Goal: Transaction & Acquisition: Download file/media

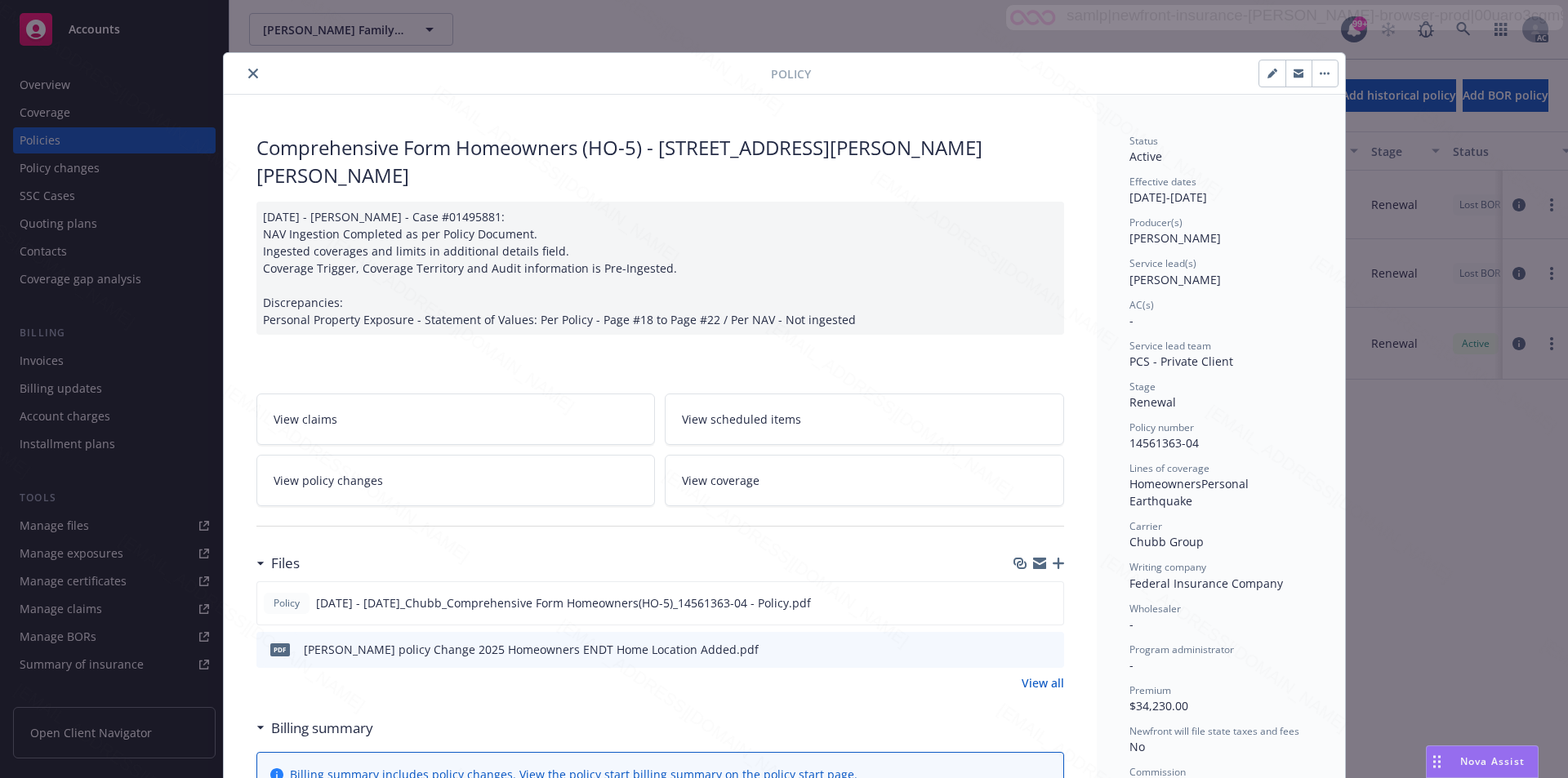
click at [1322, 76] on button "button" at bounding box center [1324, 73] width 26 height 26
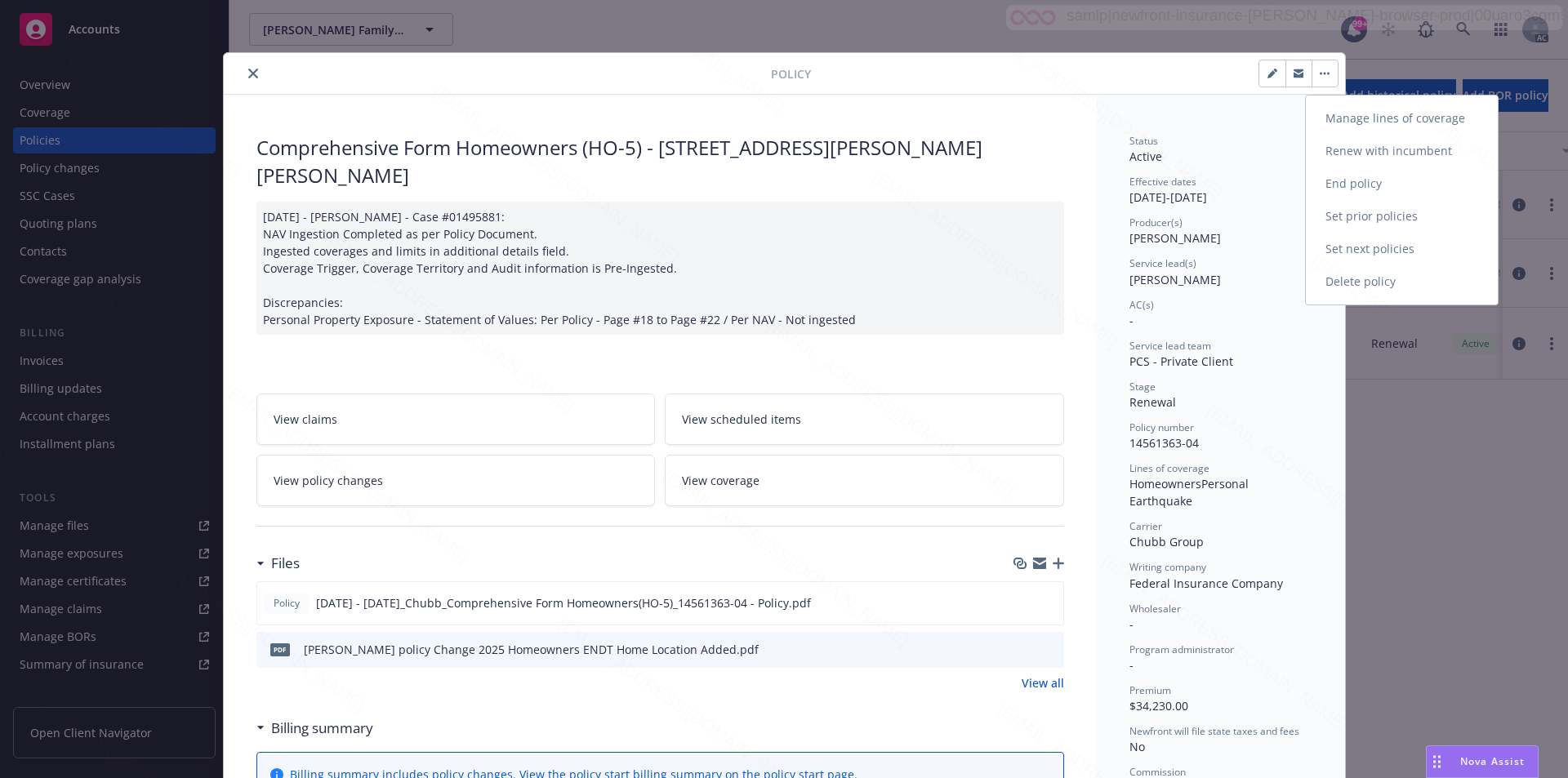
click at [1352, 181] on link "End policy" at bounding box center [1402, 183] width 192 height 32
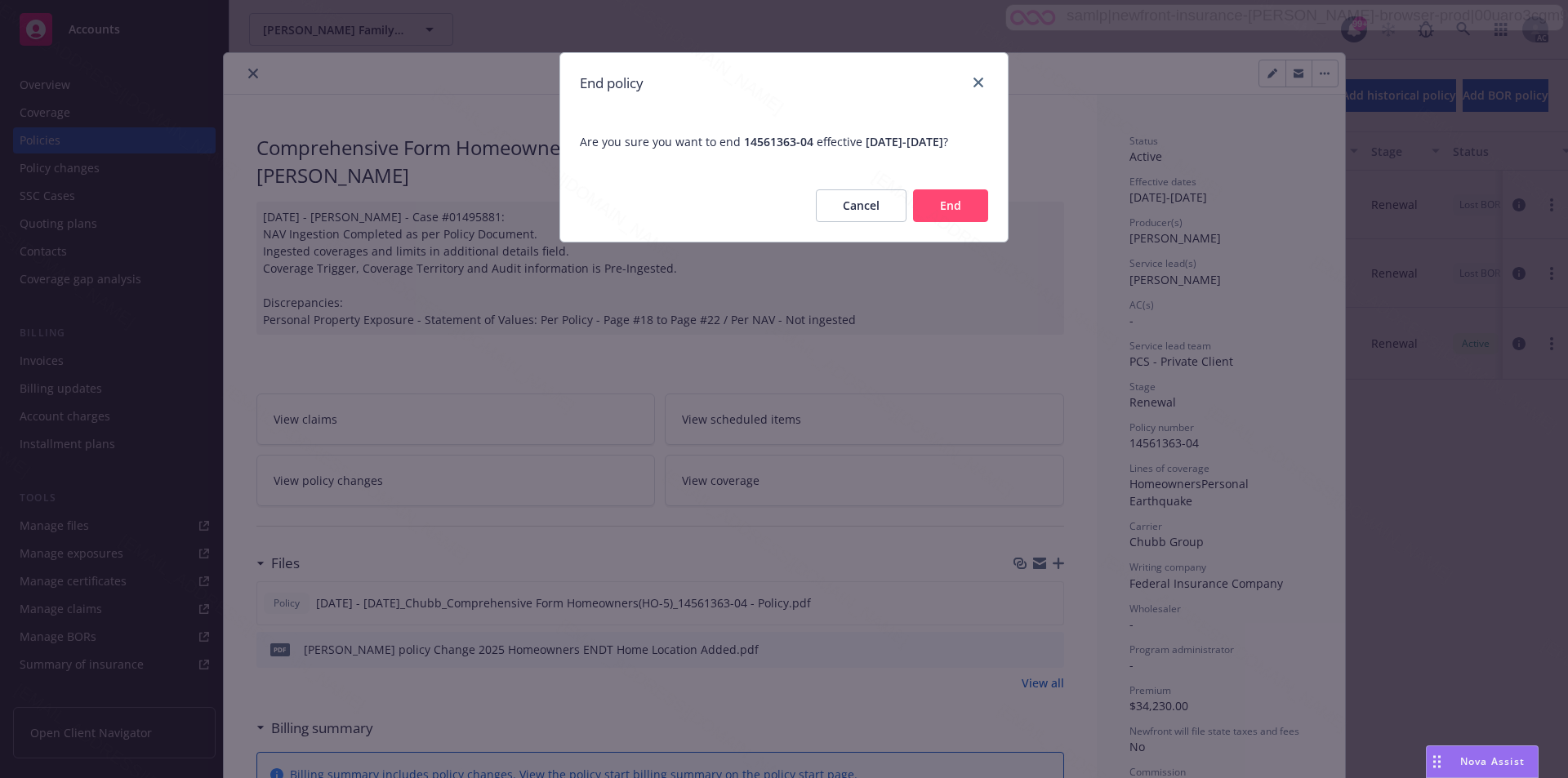
click at [942, 222] on button "End" at bounding box center [951, 206] width 75 height 32
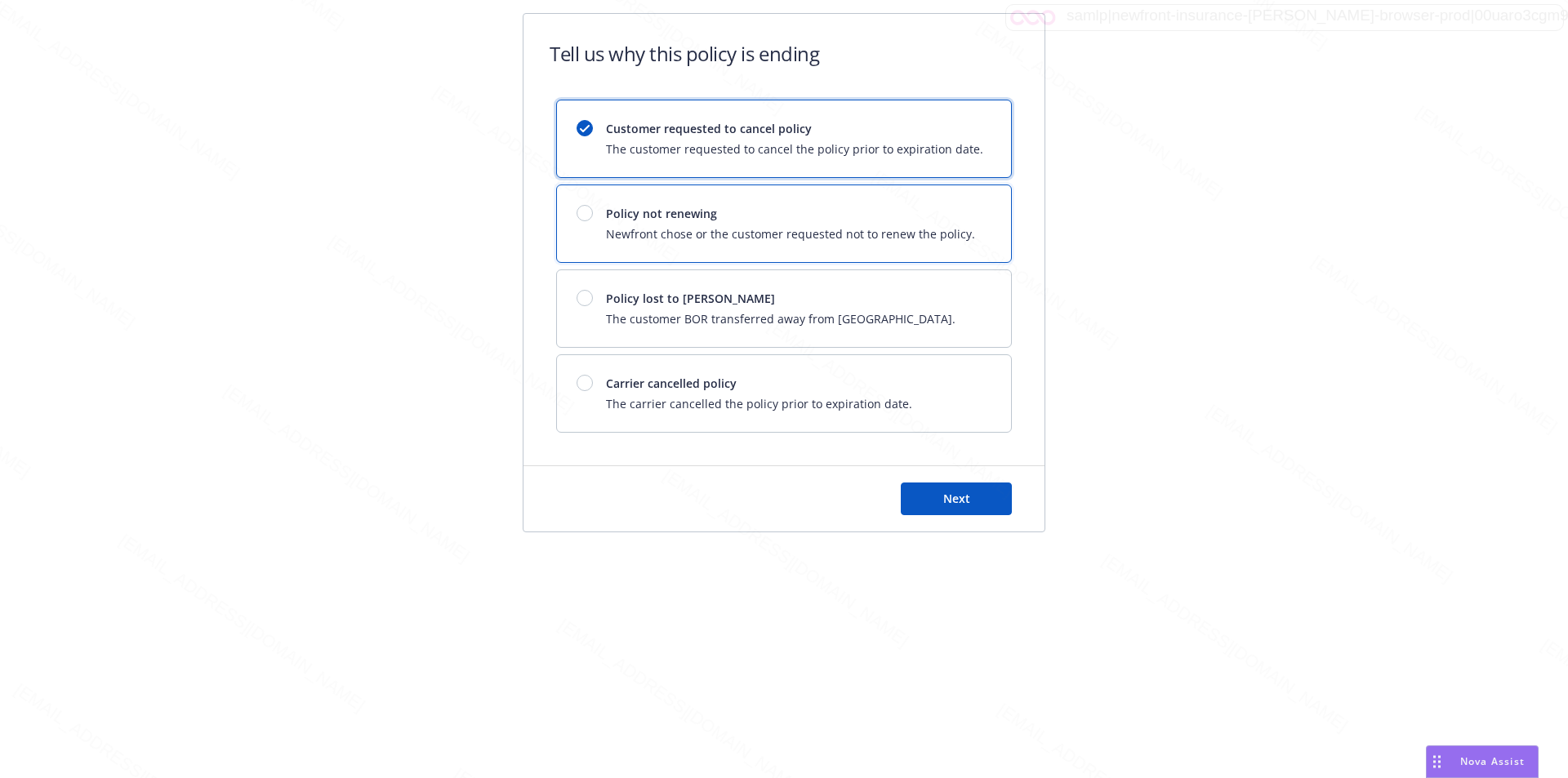
click at [940, 223] on div "Policy not renewing Newfront chose or the customer requested not to renew the p…" at bounding box center [790, 224] width 369 height 38
click at [967, 494] on span "Next" at bounding box center [957, 498] width 27 height 15
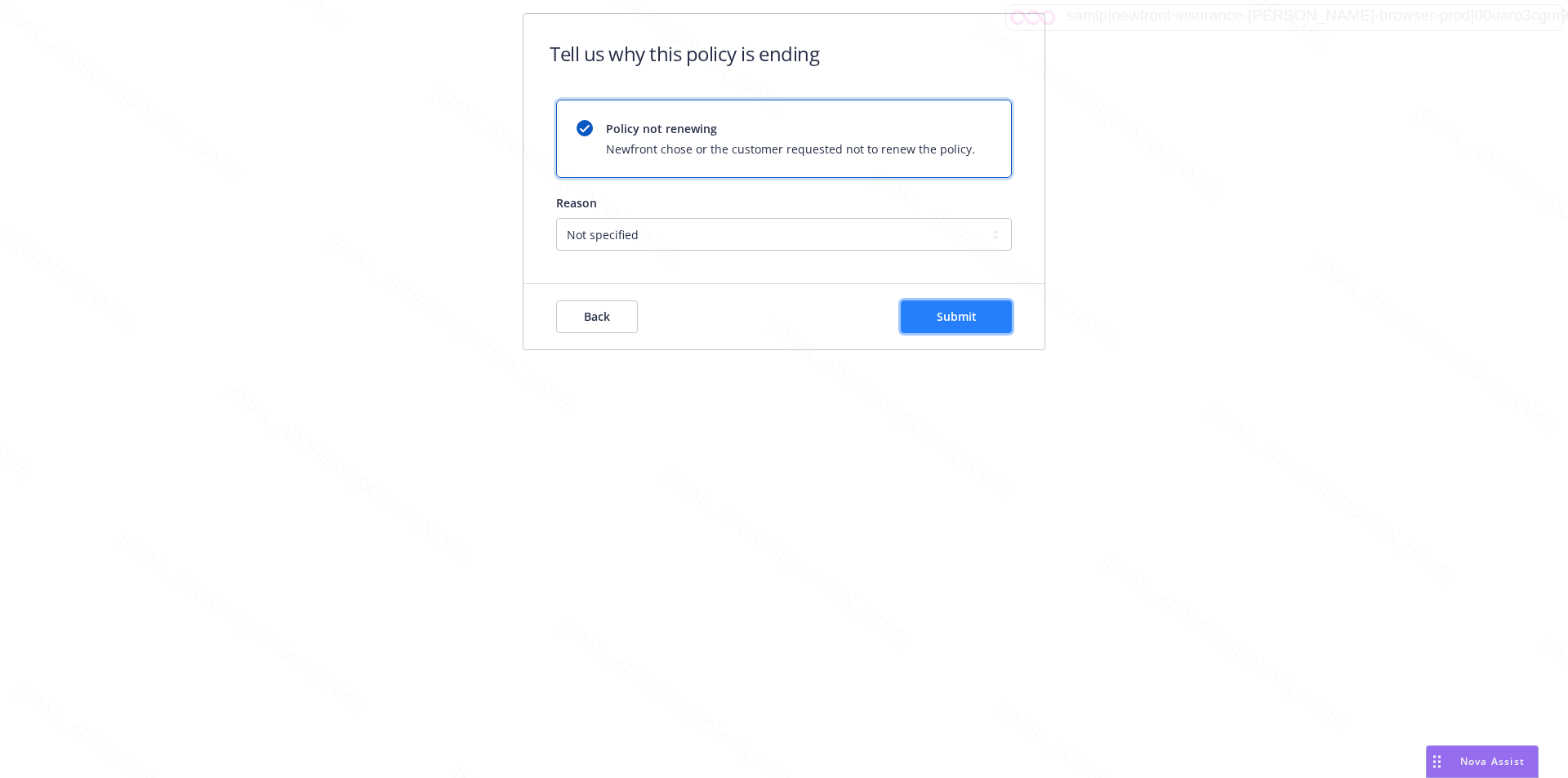
click at [990, 320] on button "Submit" at bounding box center [956, 317] width 111 height 32
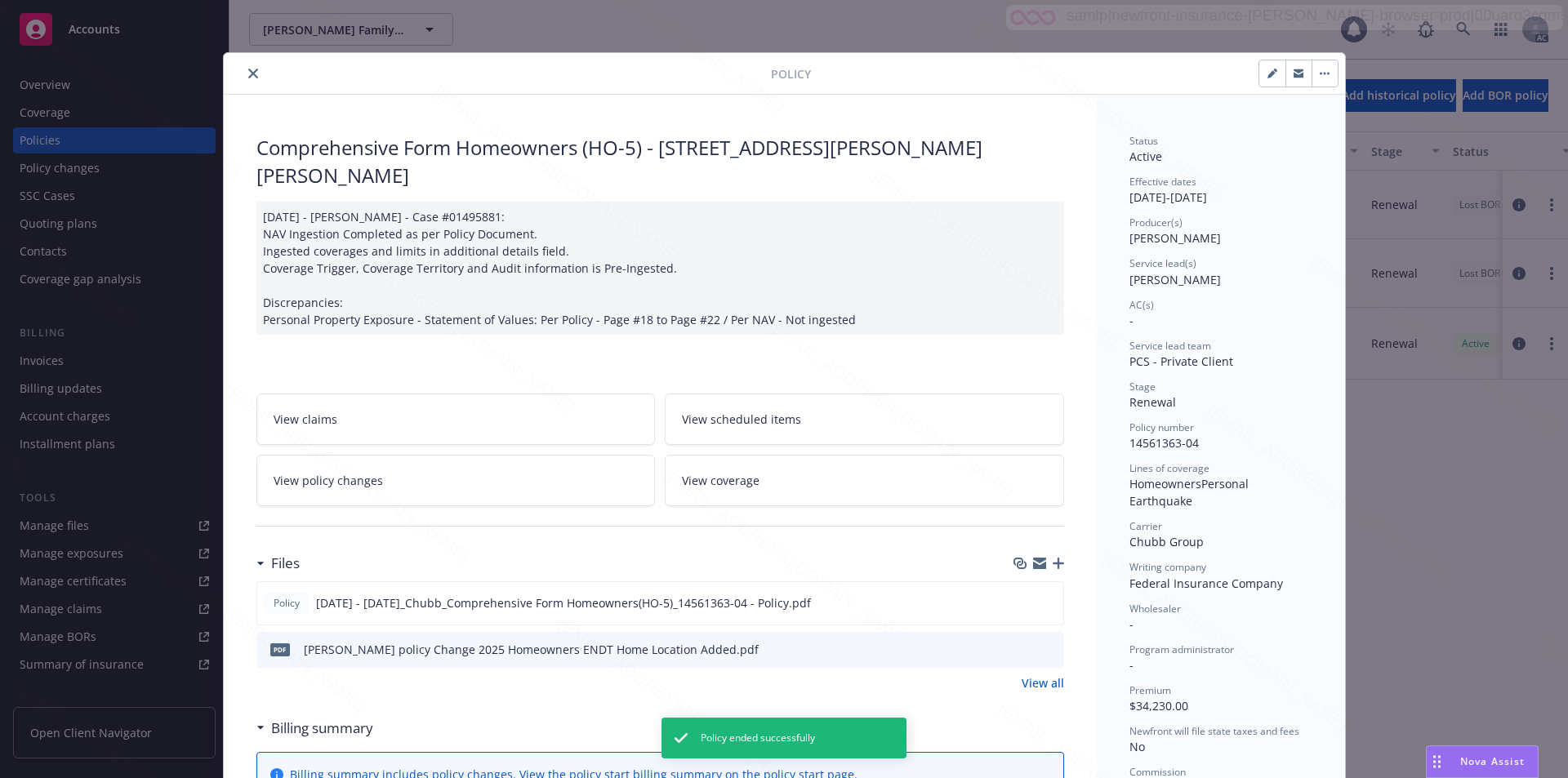
scroll to position [49, 0]
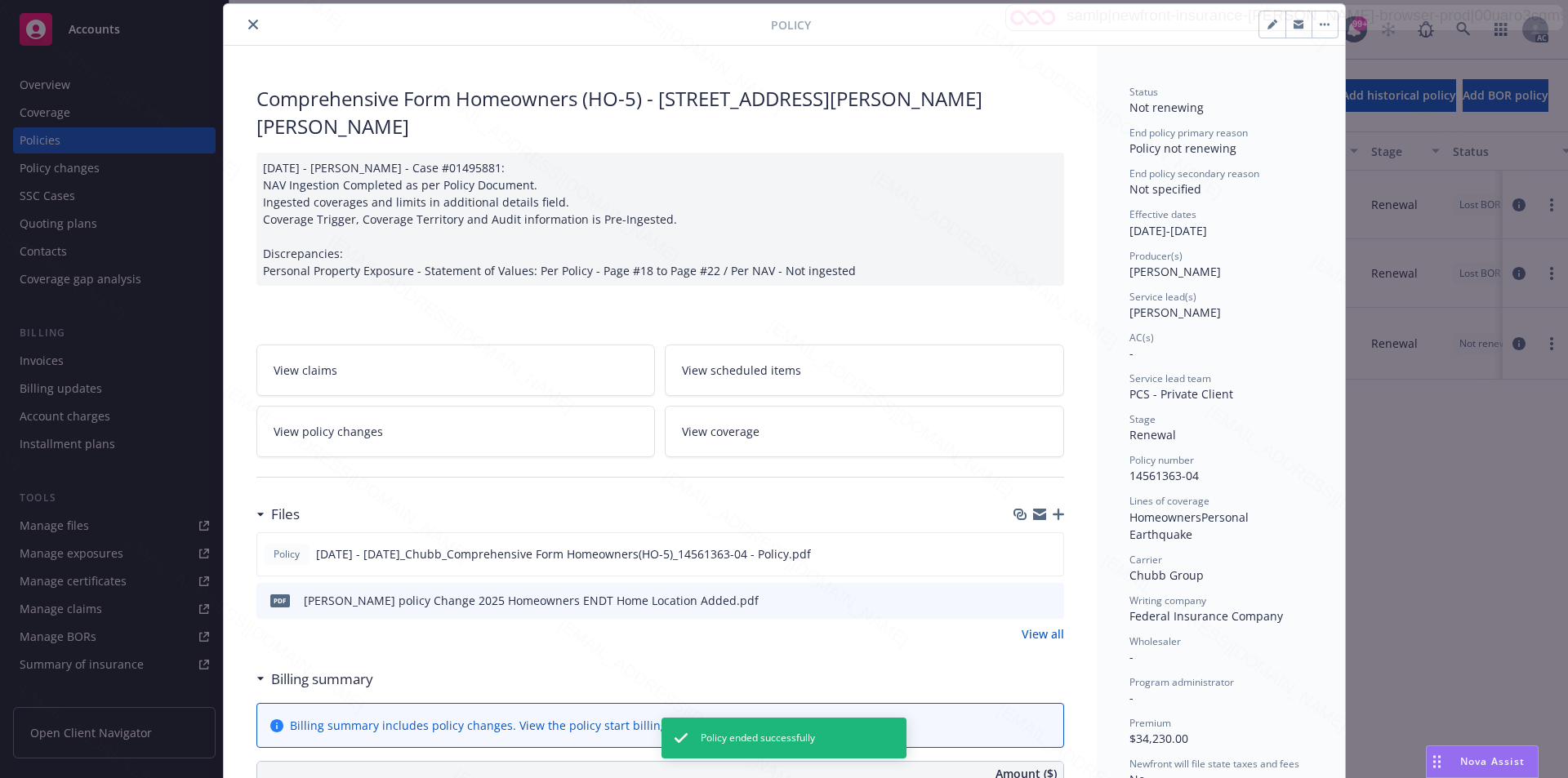
click at [248, 23] on icon "close" at bounding box center [253, 24] width 10 height 10
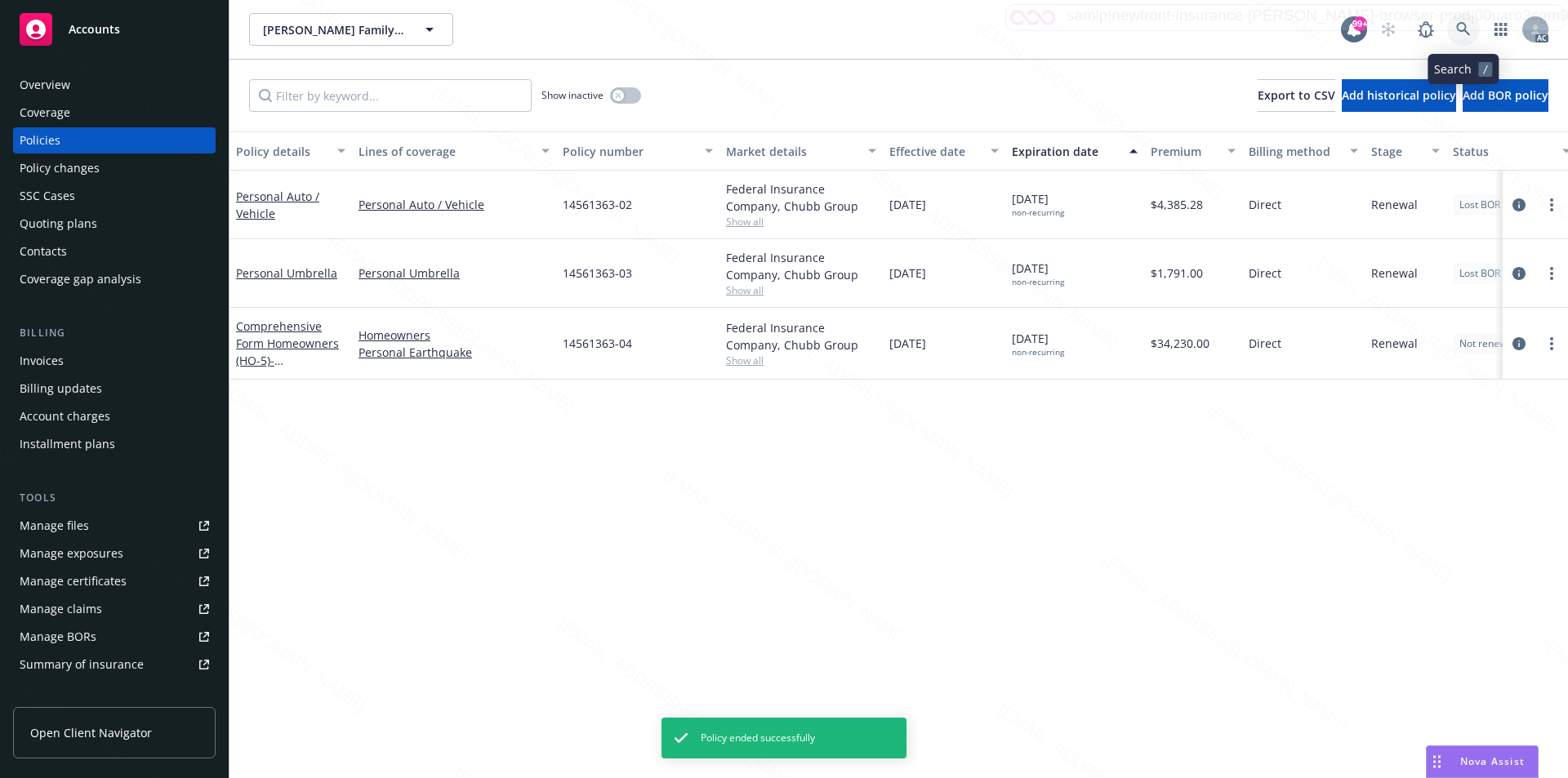
click at [1461, 23] on icon at bounding box center [1462, 28] width 14 height 14
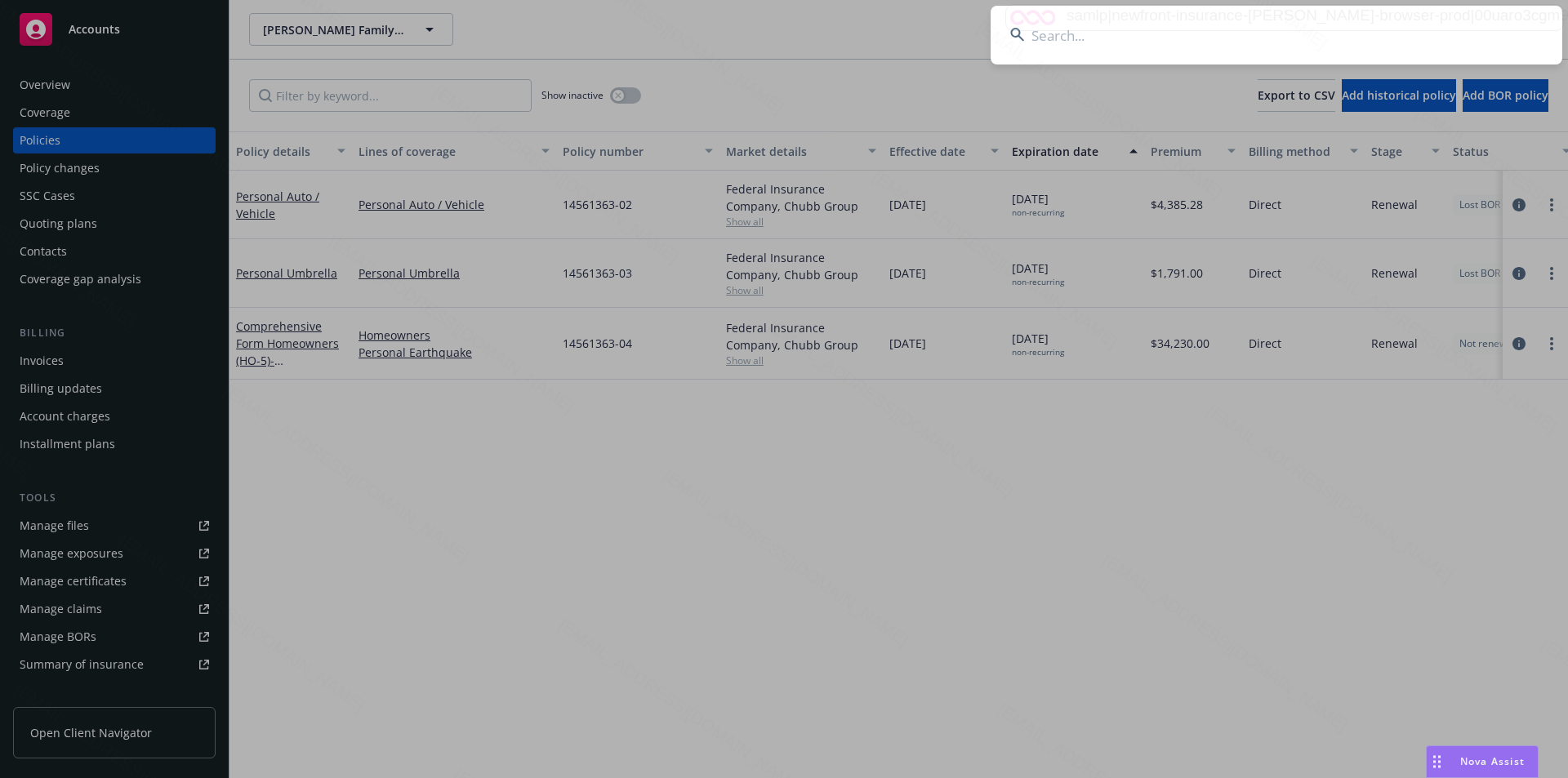
paste input "Pao Family"
type input "Pao Family"
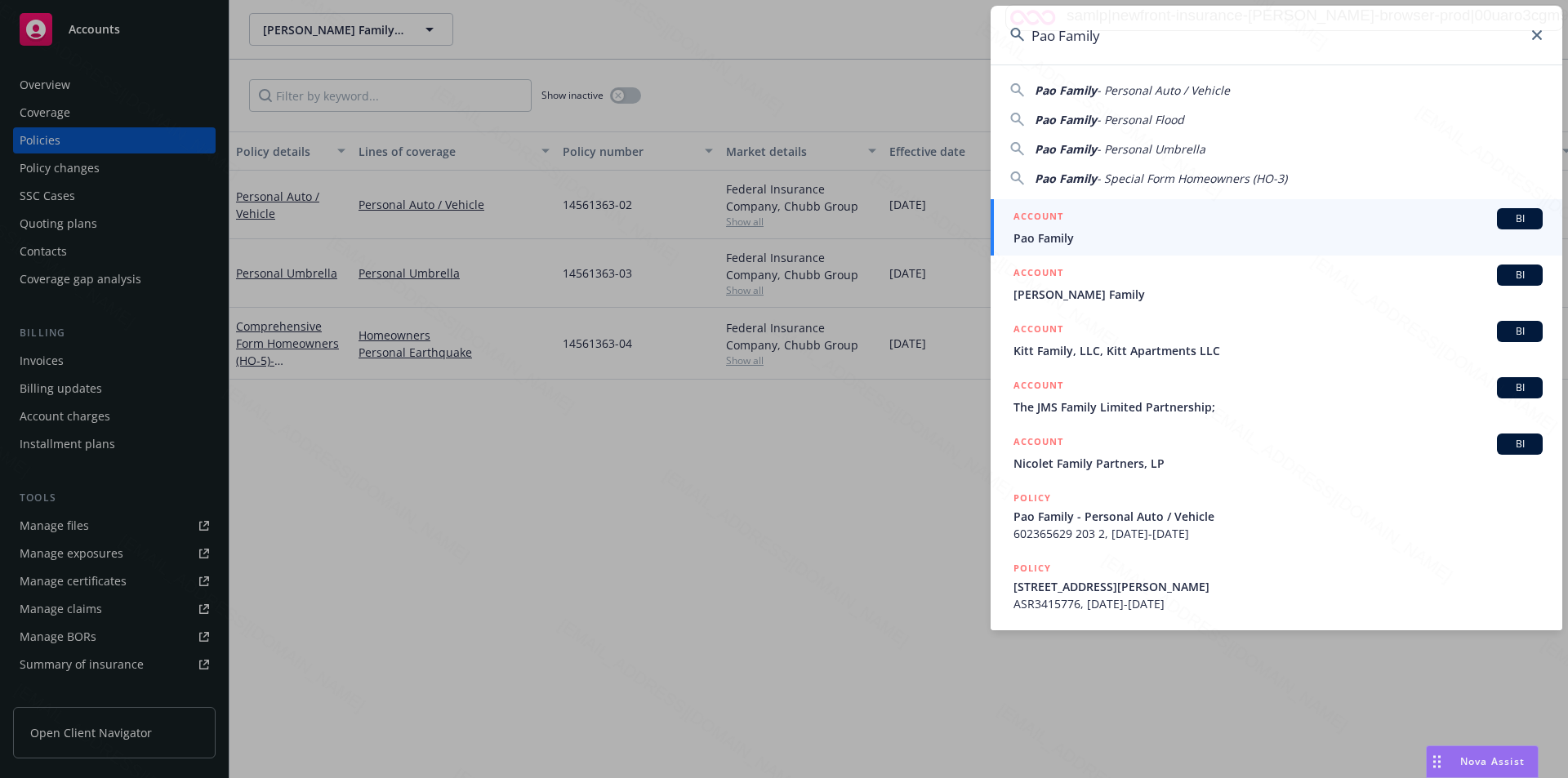
drag, startPoint x: 128, startPoint y: 39, endPoint x: 1132, endPoint y: 39, distance: 1004.0
click at [1132, 39] on input "Pao Family" at bounding box center [1276, 34] width 571 height 59
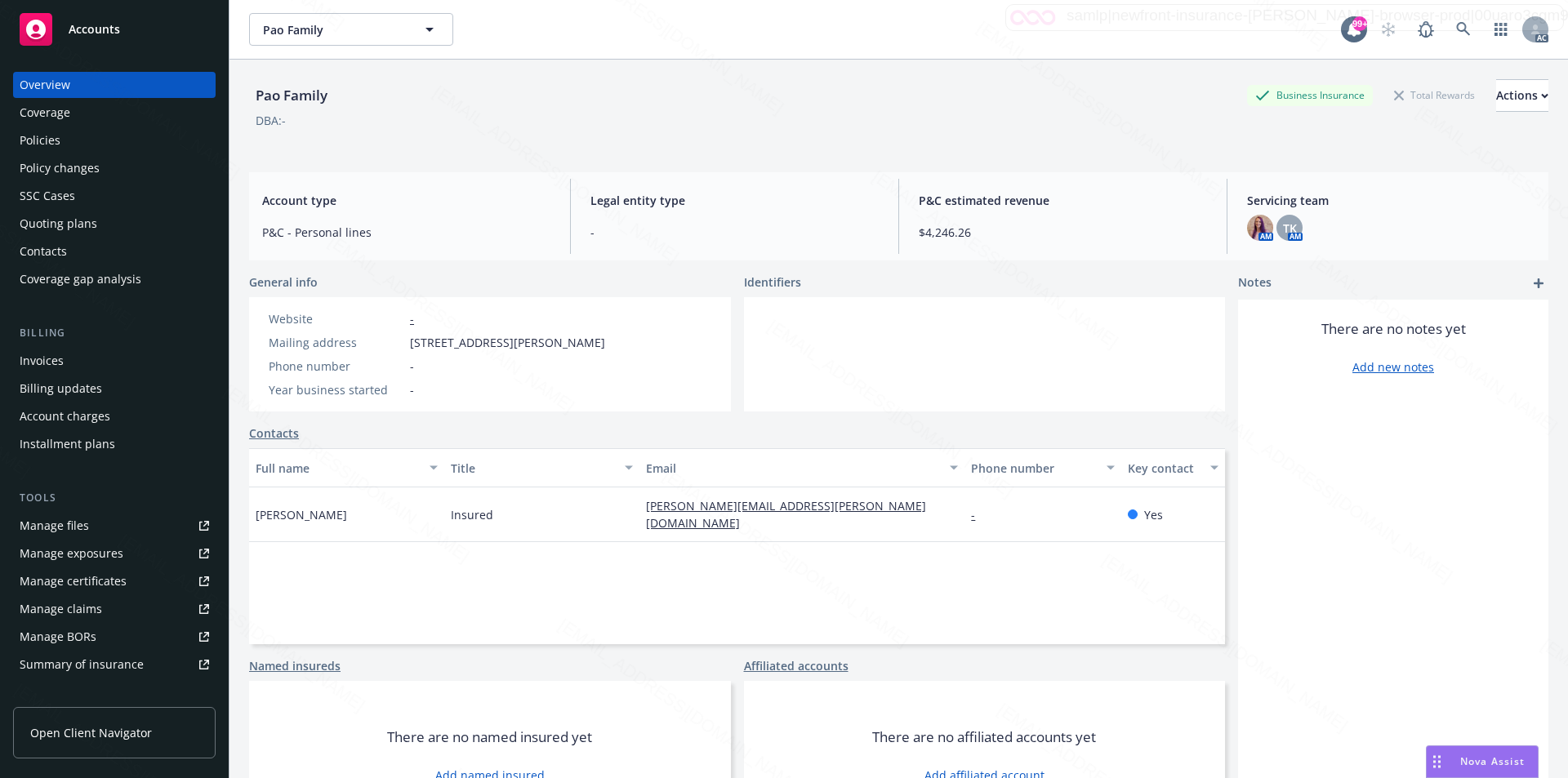
scroll to position [60, 0]
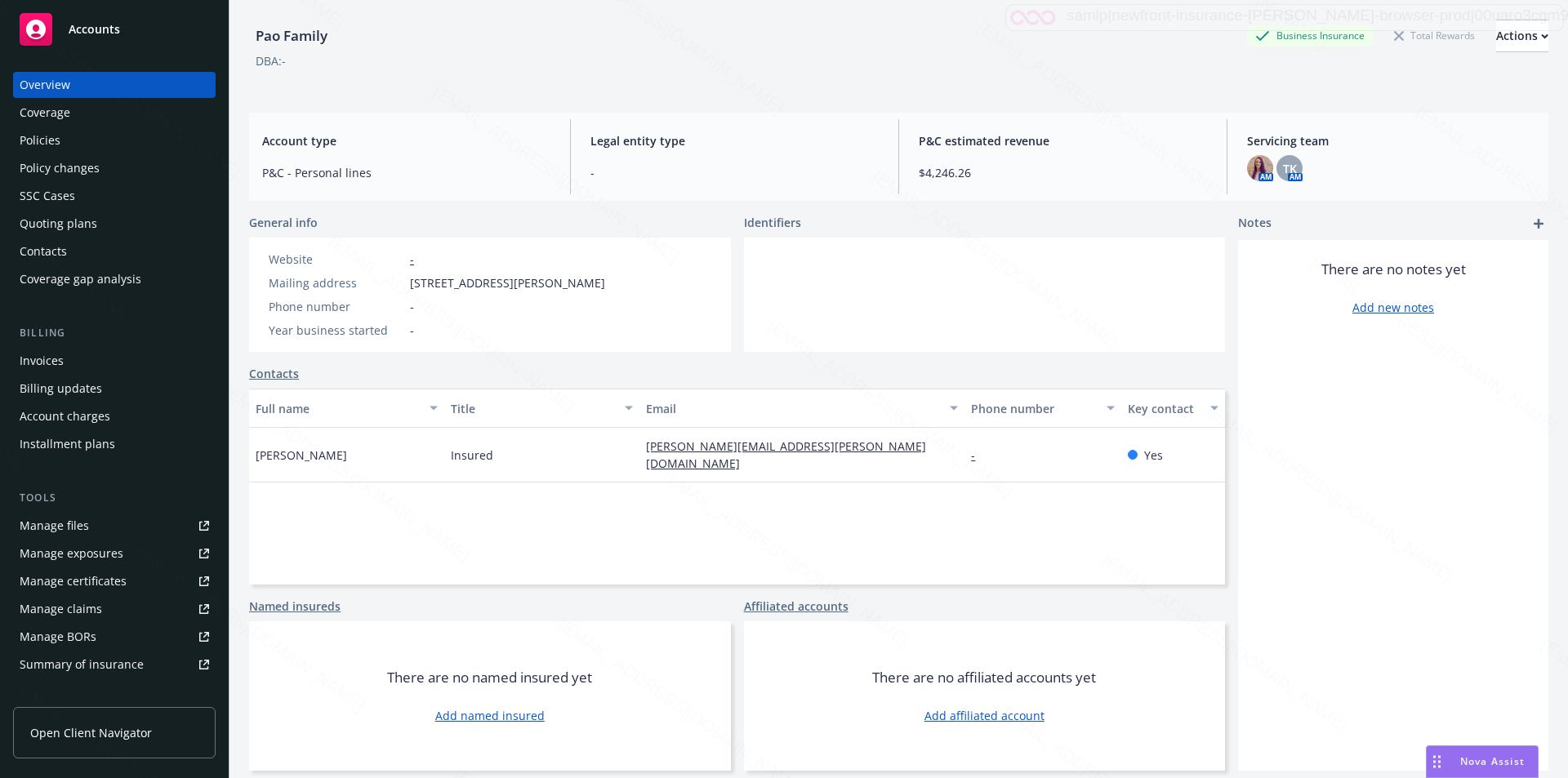
click at [410, 280] on span "567 Hale Street, Palo Alto, CA, 94301" at bounding box center [507, 282] width 195 height 17
drag, startPoint x: 410, startPoint y: 280, endPoint x: 488, endPoint y: 283, distance: 78.1
click at [488, 283] on span "567 Hale Street, Palo Alto, CA, 94301" at bounding box center [507, 282] width 195 height 17
copy span "567 Hale Stree"
click at [78, 138] on div "Policies" at bounding box center [115, 140] width 190 height 26
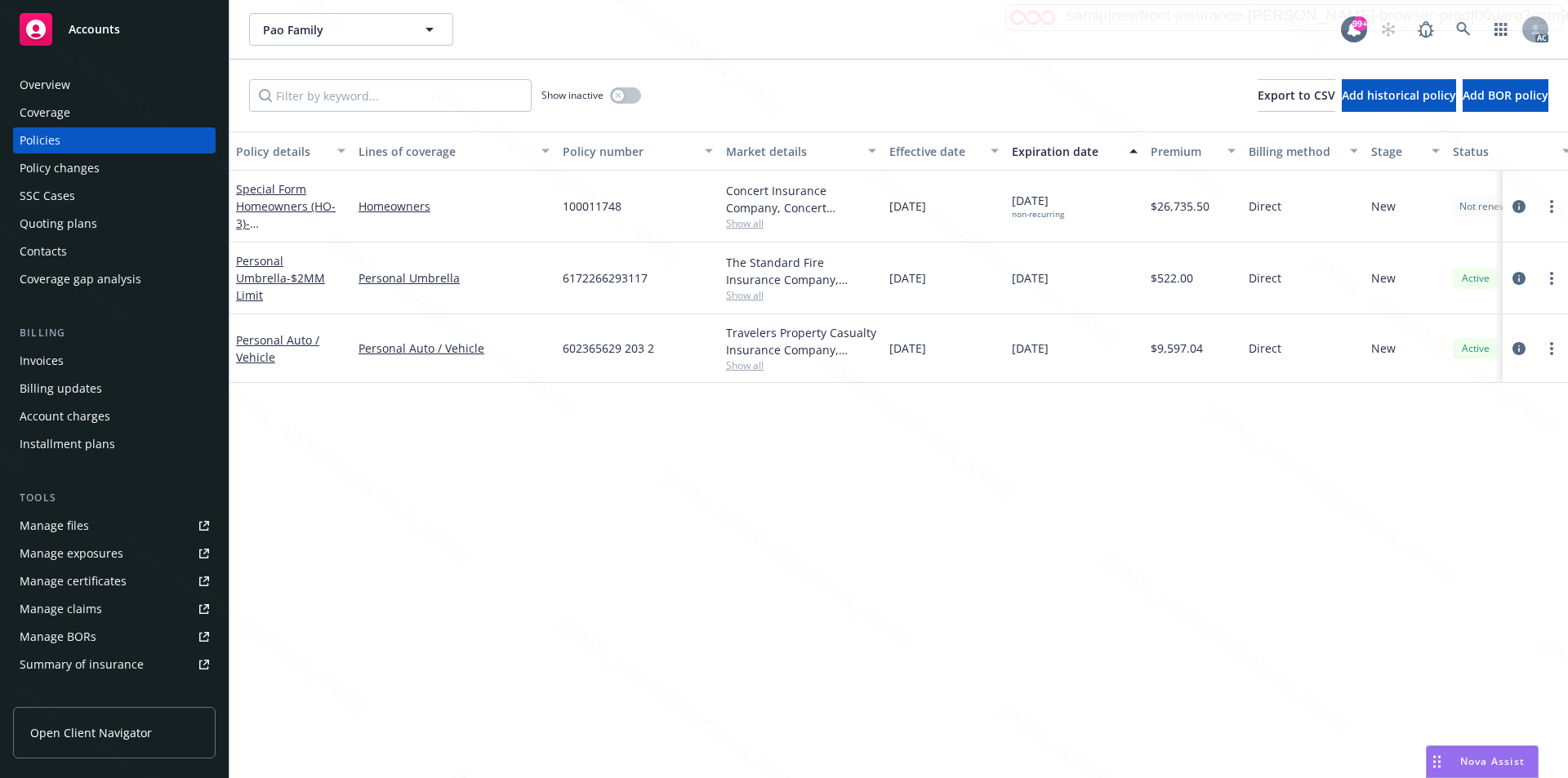
click at [900, 602] on div "Policy details Lines of coverage Policy number Market details Effective date Ex…" at bounding box center [898, 455] width 1339 height 647
click at [682, 515] on div "Policy details Lines of coverage Policy number Market details Effective date Ex…" at bounding box center [898, 455] width 1339 height 647
click at [263, 336] on link "Personal Auto / Vehicle" at bounding box center [278, 348] width 83 height 32
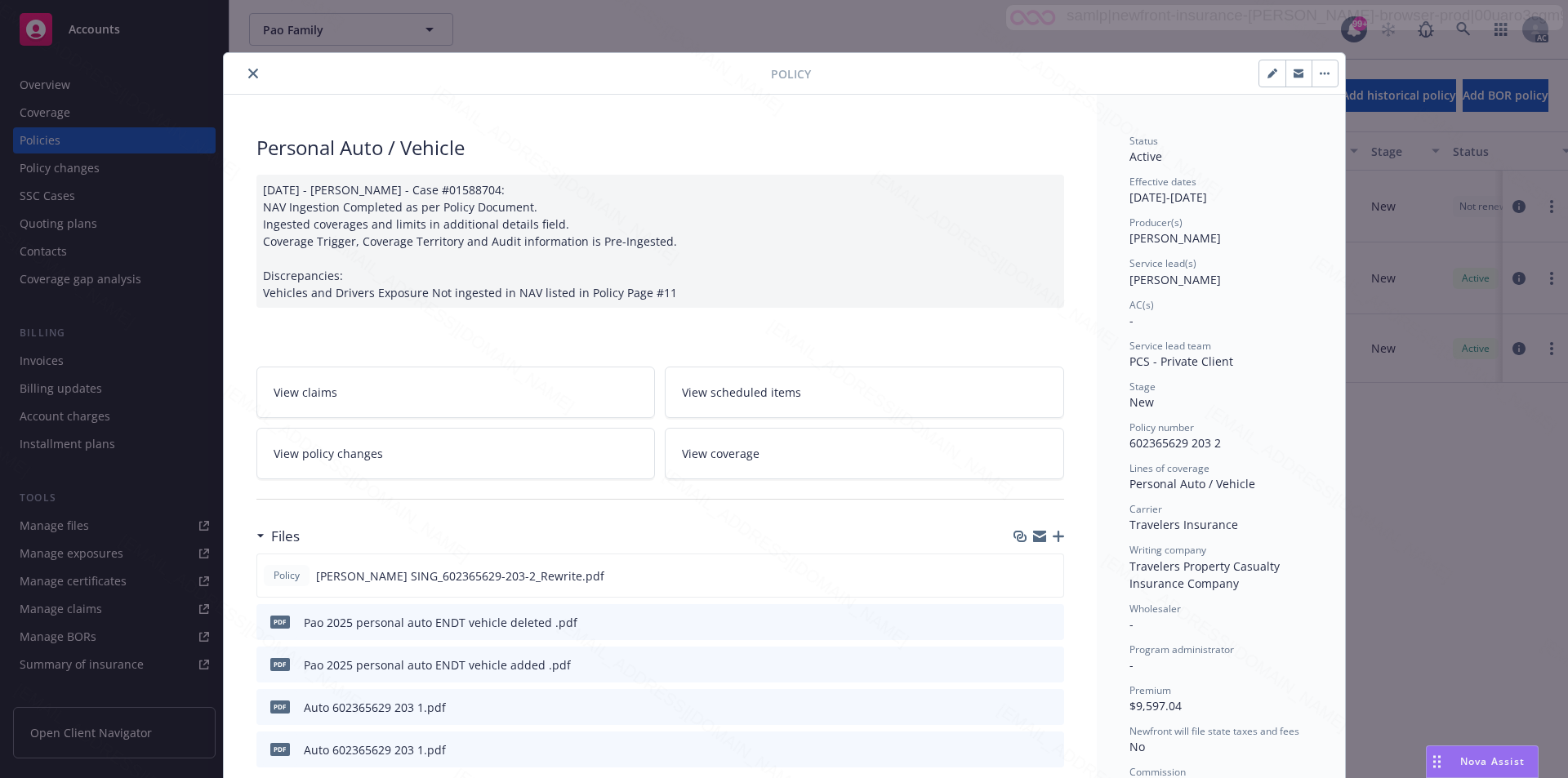
scroll to position [163, 0]
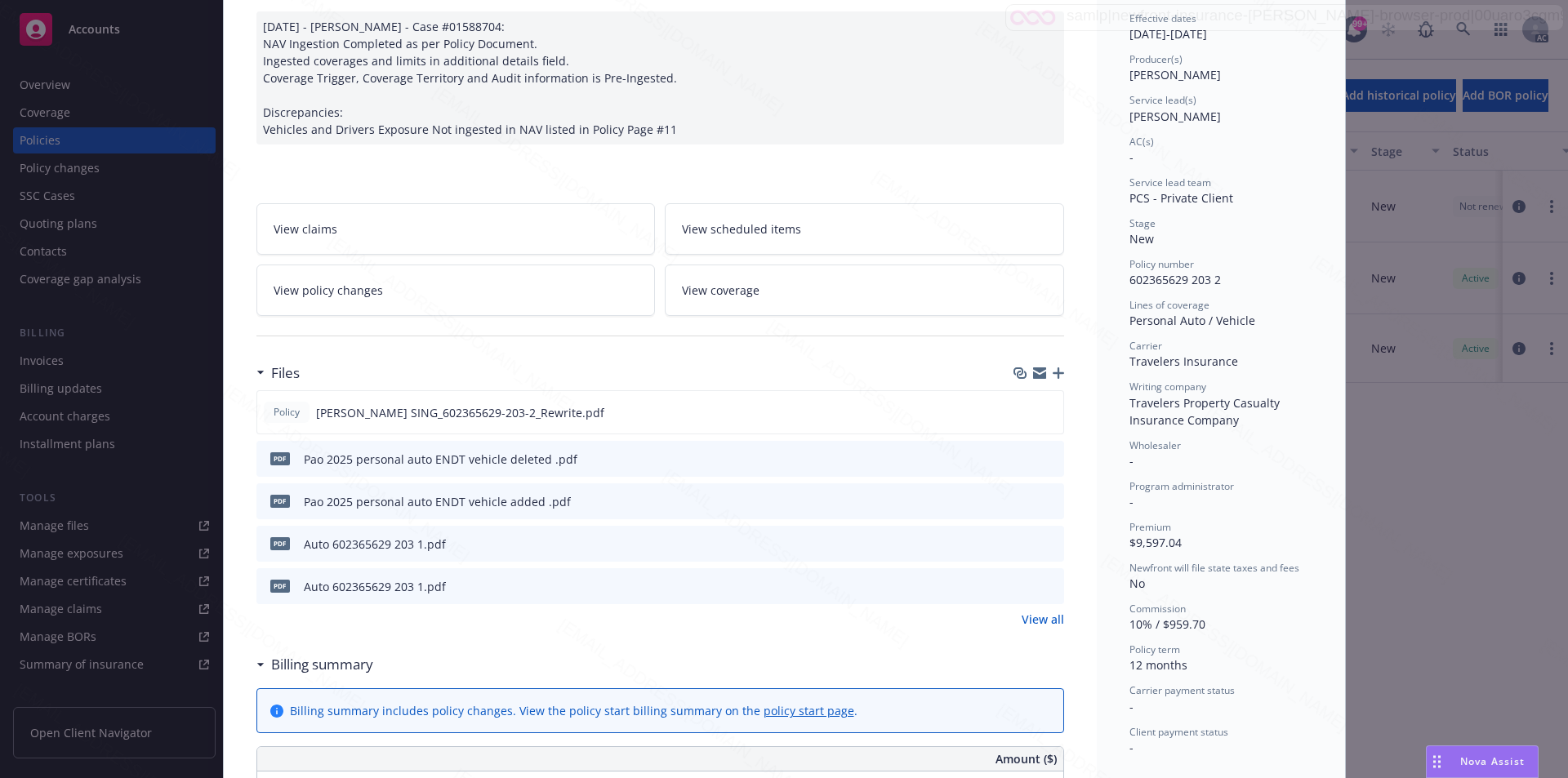
click at [1035, 617] on link "View all" at bounding box center [1043, 619] width 42 height 17
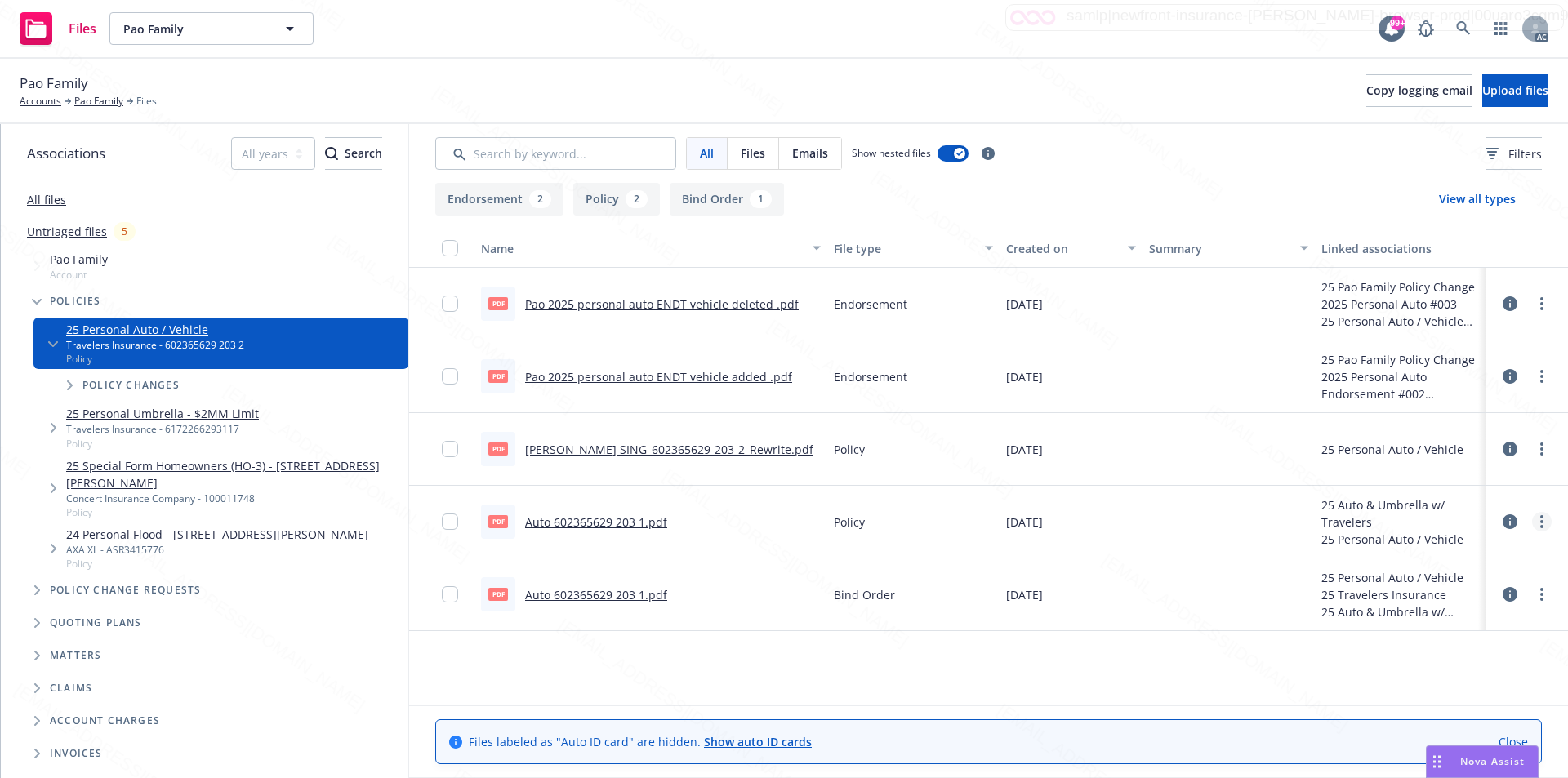
click at [1543, 521] on circle "more" at bounding box center [1543, 522] width 4 height 4
click at [1441, 587] on link "Download" at bounding box center [1470, 588] width 162 height 32
click at [1541, 449] on icon "more" at bounding box center [1543, 449] width 4 height 13
click at [626, 449] on link "[PERSON_NAME] SING_602365629-203-2_Rewrite.pdf" at bounding box center [669, 449] width 288 height 15
click at [605, 523] on link "Auto 602365629 203 1.pdf" at bounding box center [596, 522] width 142 height 15
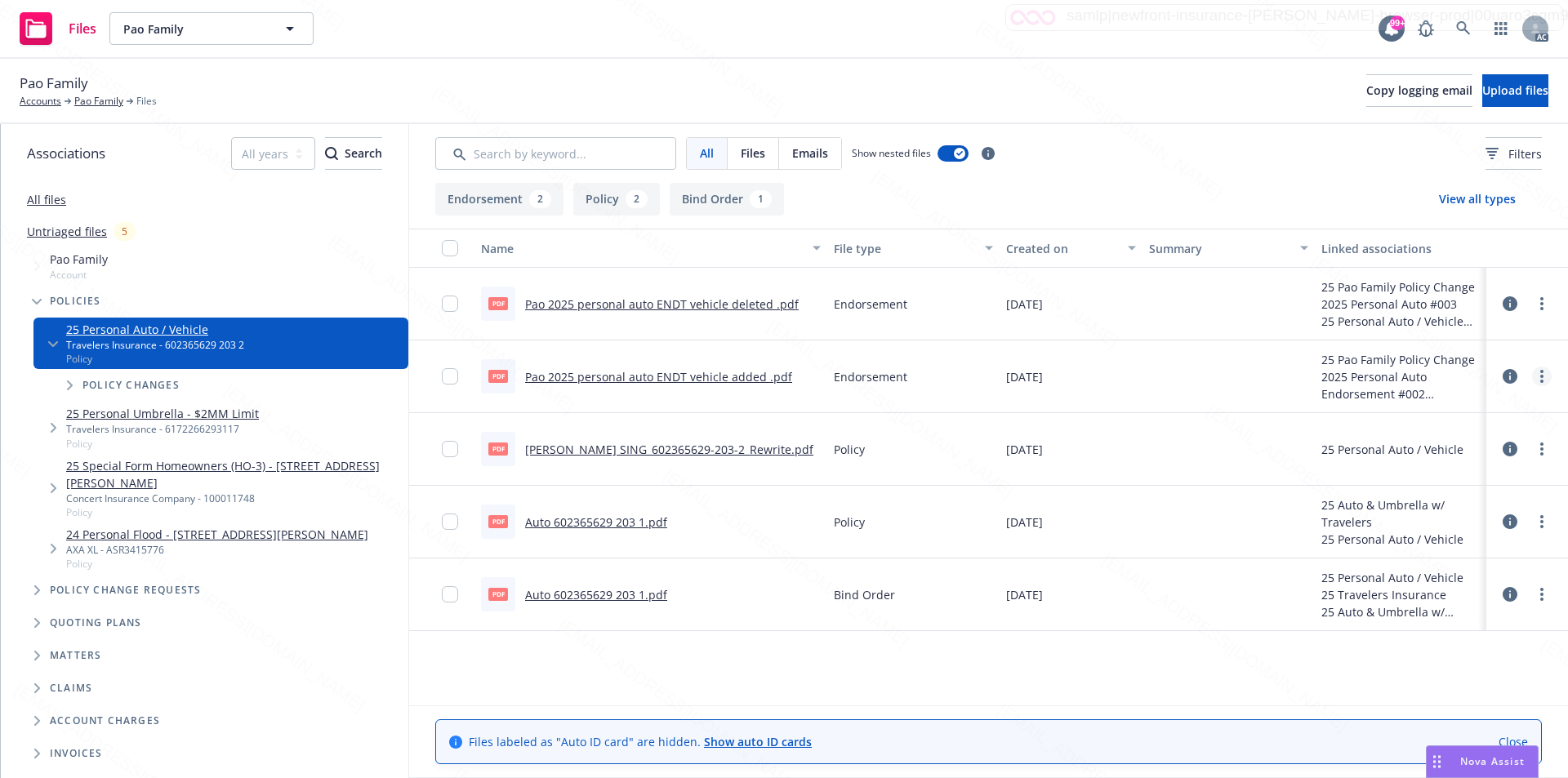
click at [1541, 374] on icon "more" at bounding box center [1543, 376] width 4 height 13
click at [1446, 440] on link "Download" at bounding box center [1470, 442] width 162 height 32
click at [639, 376] on link "Pao 2025 personal auto ENDT vehicle added .pdf" at bounding box center [659, 376] width 267 height 15
click at [1544, 305] on link "more" at bounding box center [1542, 304] width 20 height 20
click at [1457, 371] on link "Download" at bounding box center [1470, 370] width 162 height 32
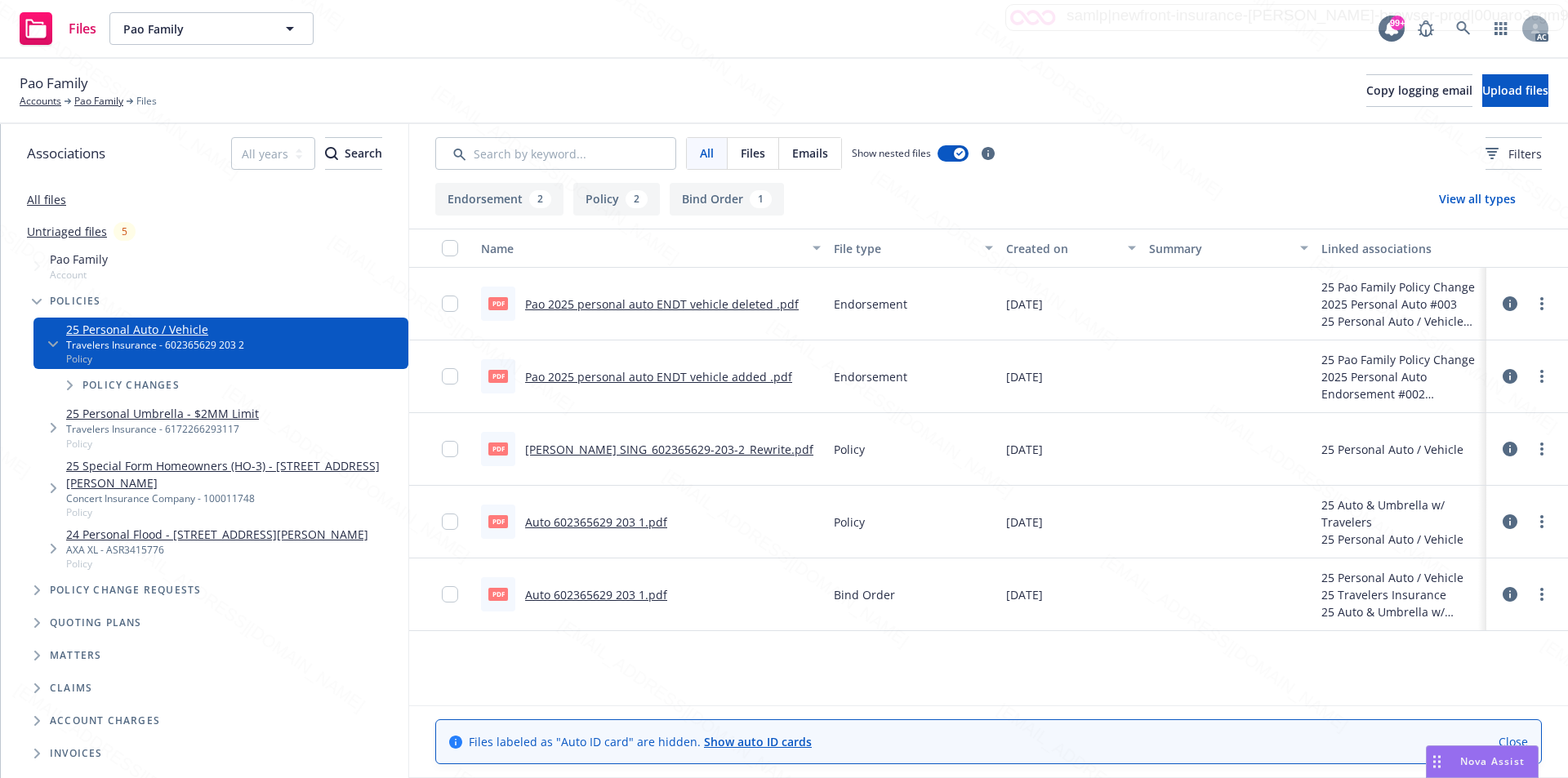
click at [586, 306] on link "Pao 2025 personal auto ENDT vehicle deleted .pdf" at bounding box center [662, 303] width 274 height 15
click at [1541, 449] on icon "more" at bounding box center [1543, 449] width 4 height 13
click at [1446, 513] on link "Download" at bounding box center [1470, 515] width 162 height 32
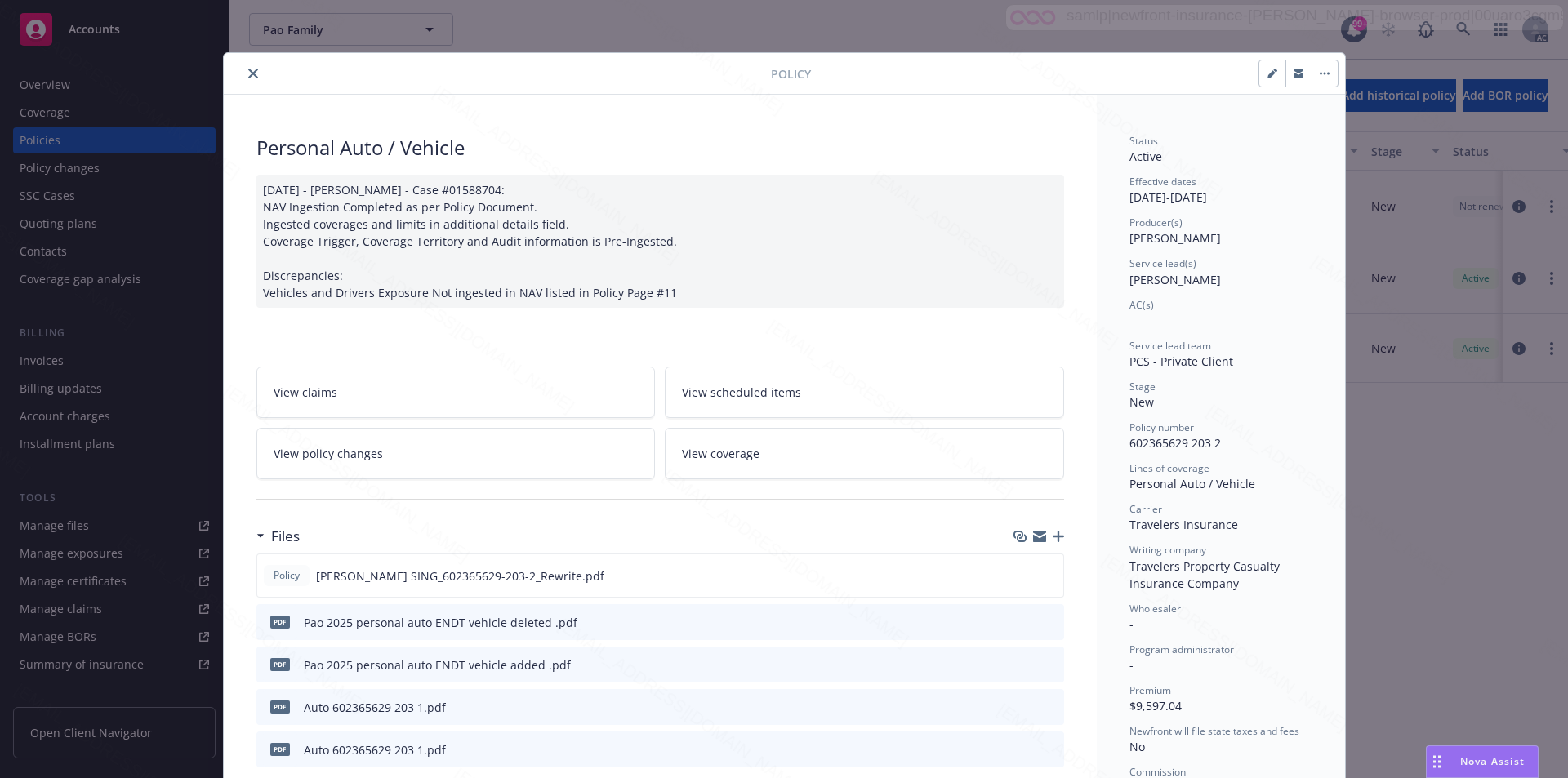
scroll to position [81, 0]
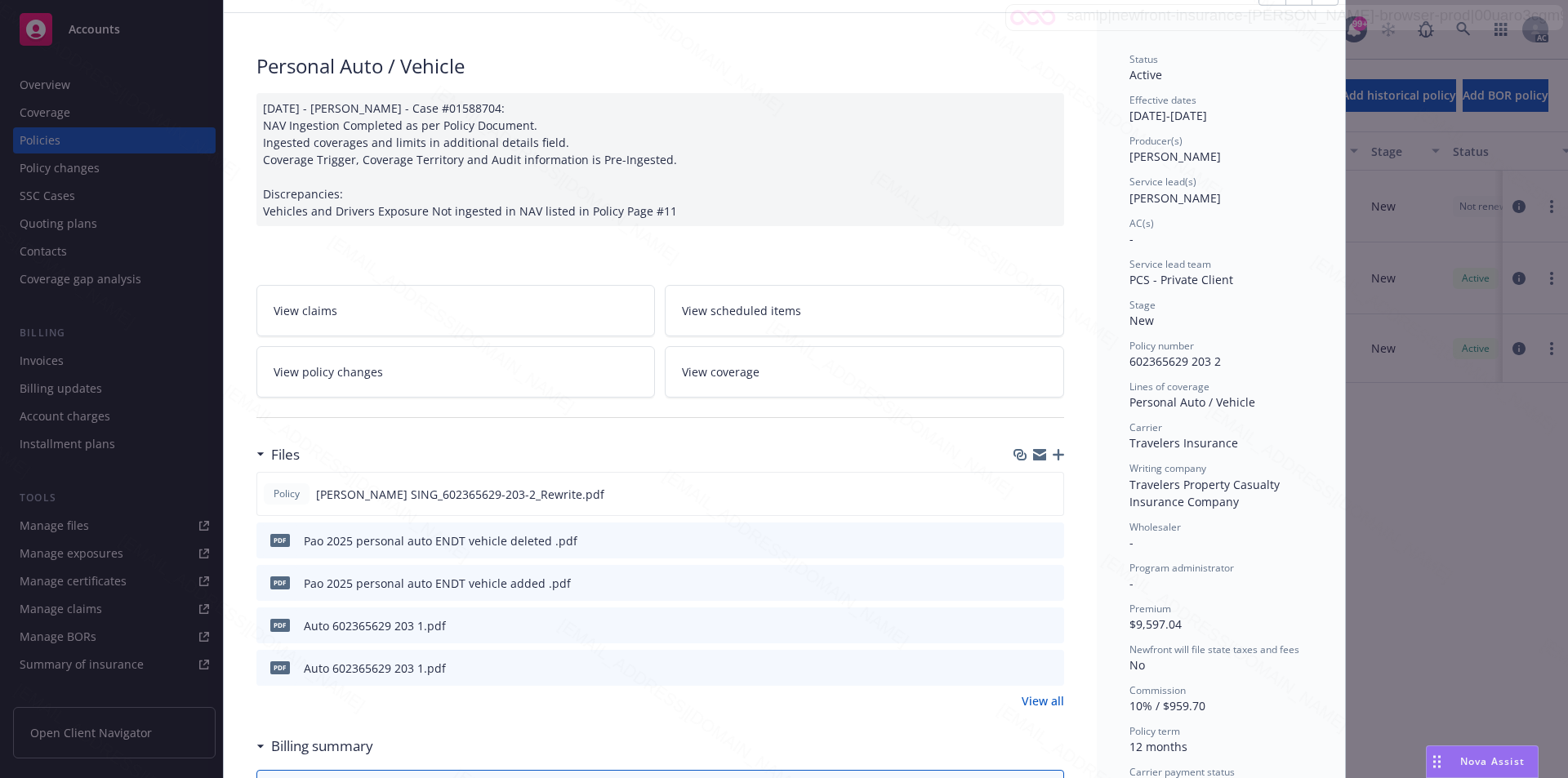
click at [388, 368] on link "View policy changes" at bounding box center [456, 372] width 399 height 51
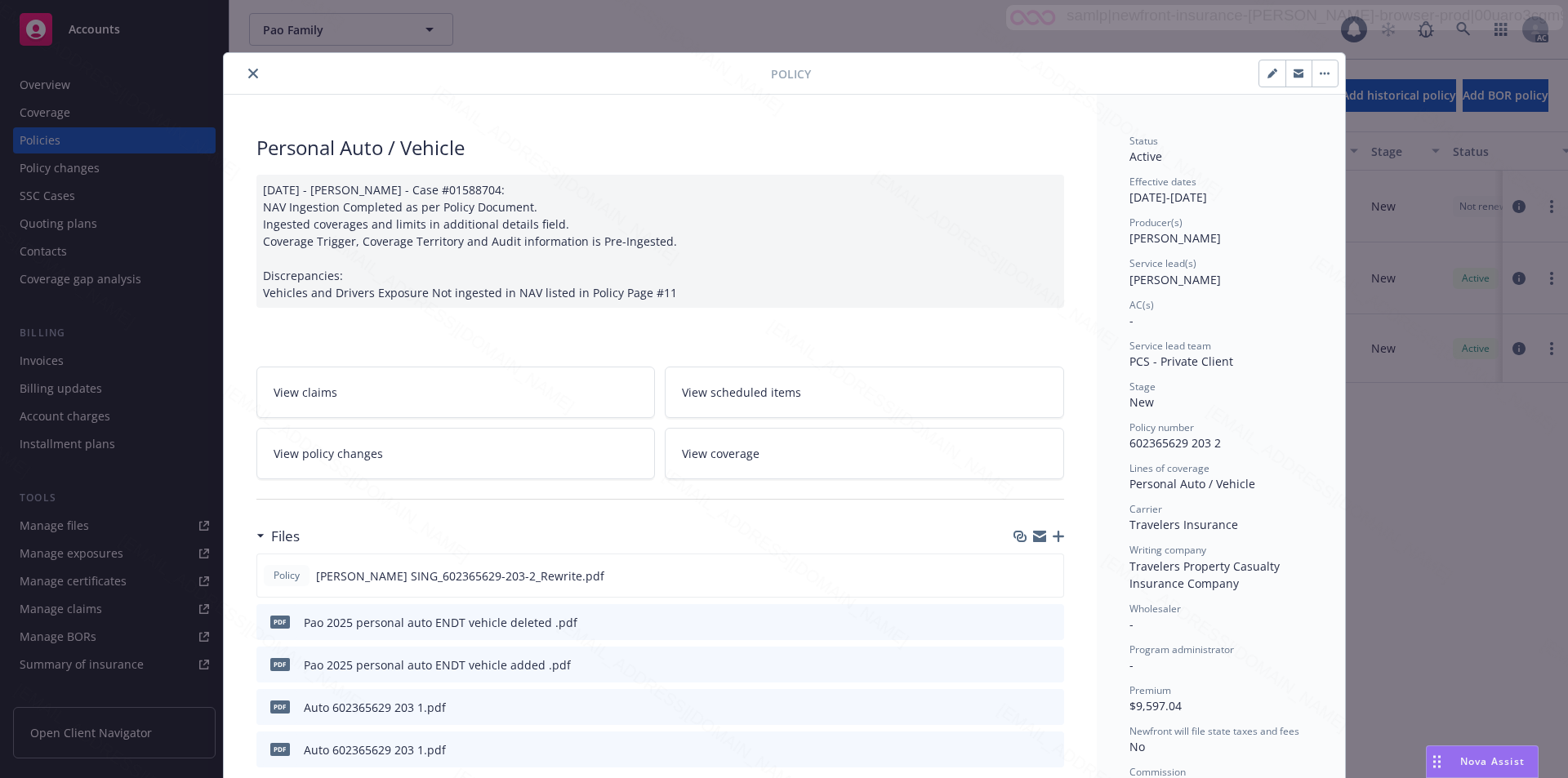
scroll to position [49, 0]
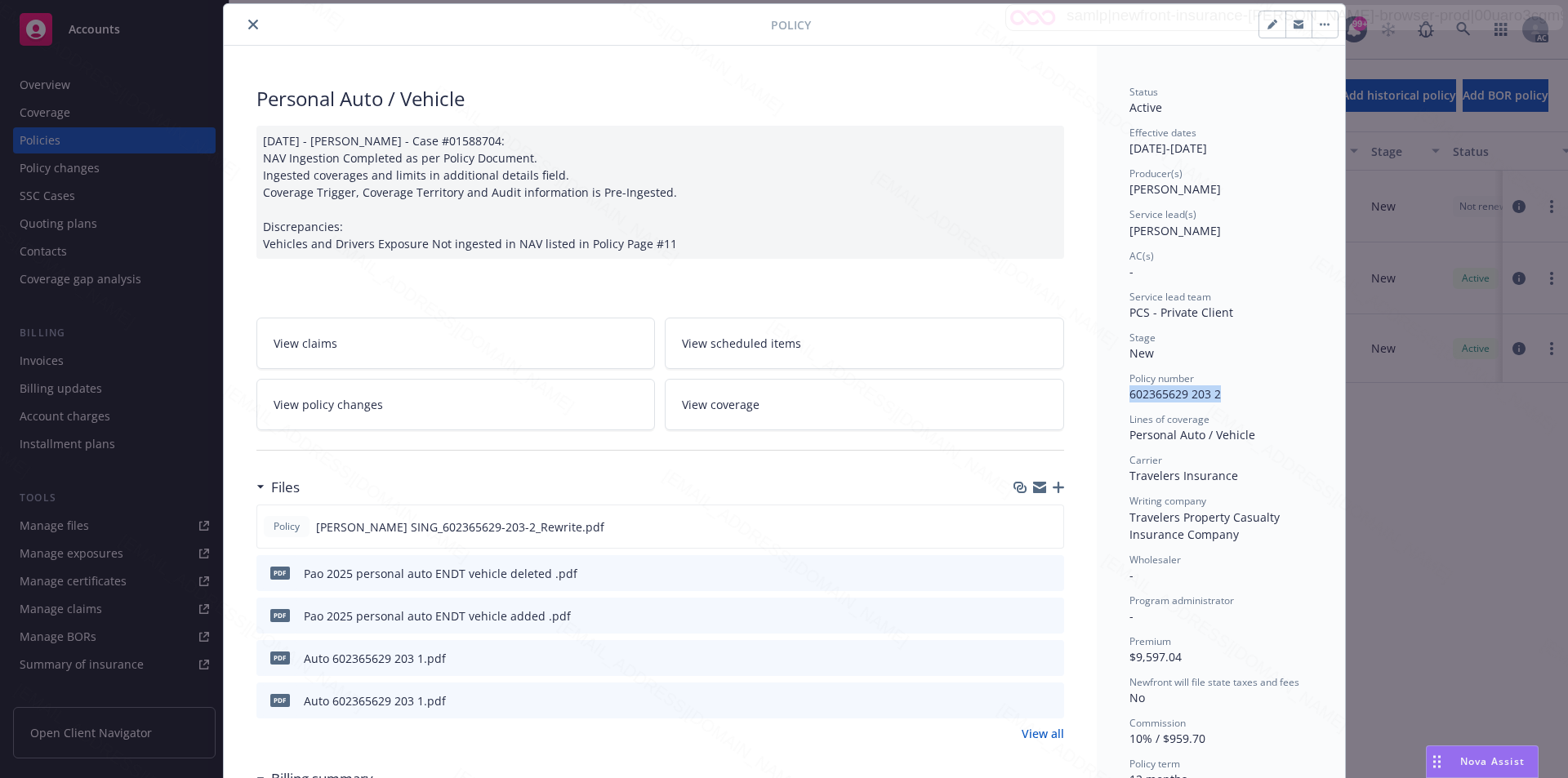
drag, startPoint x: 1197, startPoint y: 395, endPoint x: 1124, endPoint y: 397, distance: 73.0
click at [1129, 397] on div "Policy number 602365629 203 2" at bounding box center [1220, 387] width 183 height 31
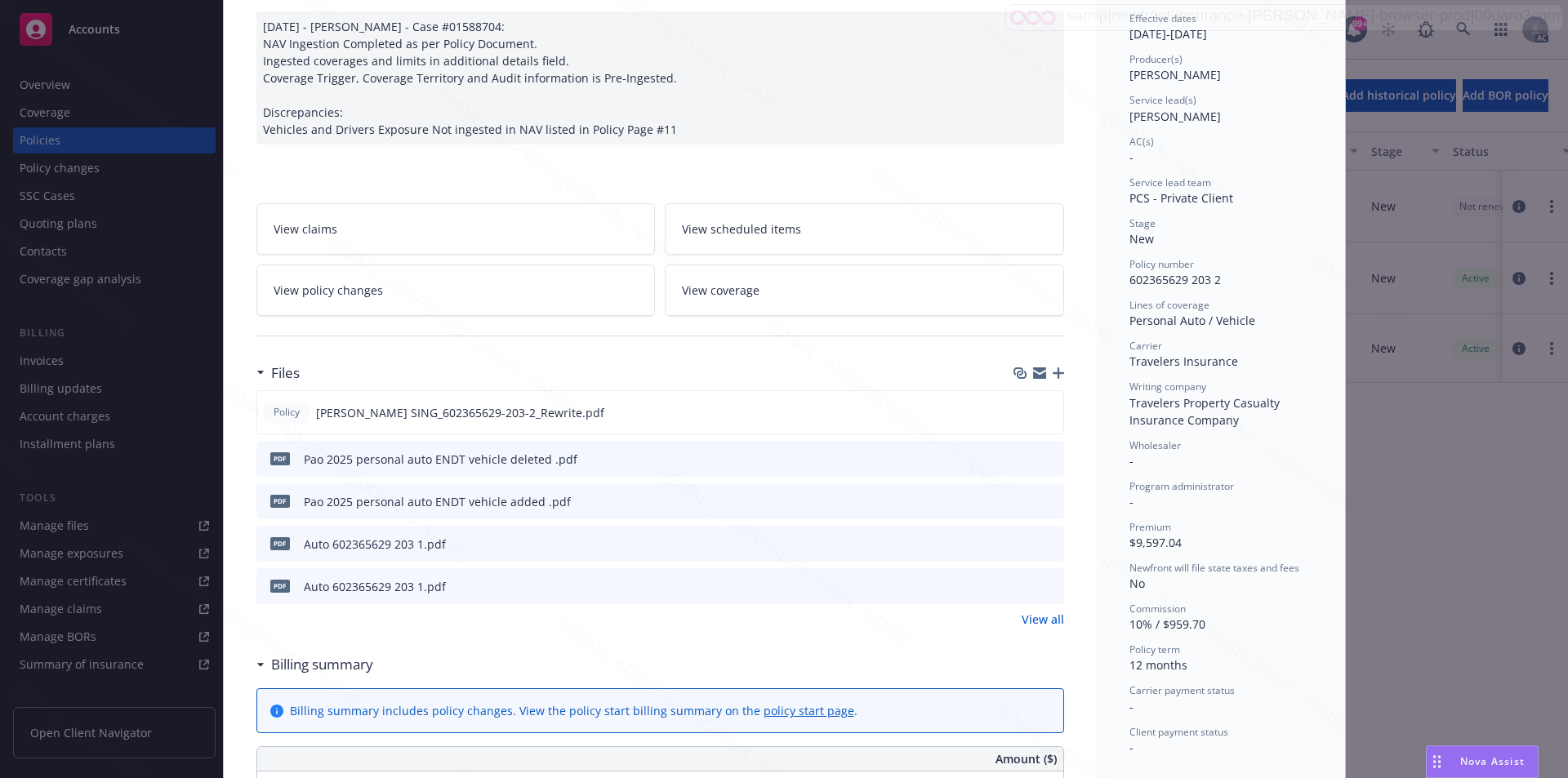
scroll to position [81, 0]
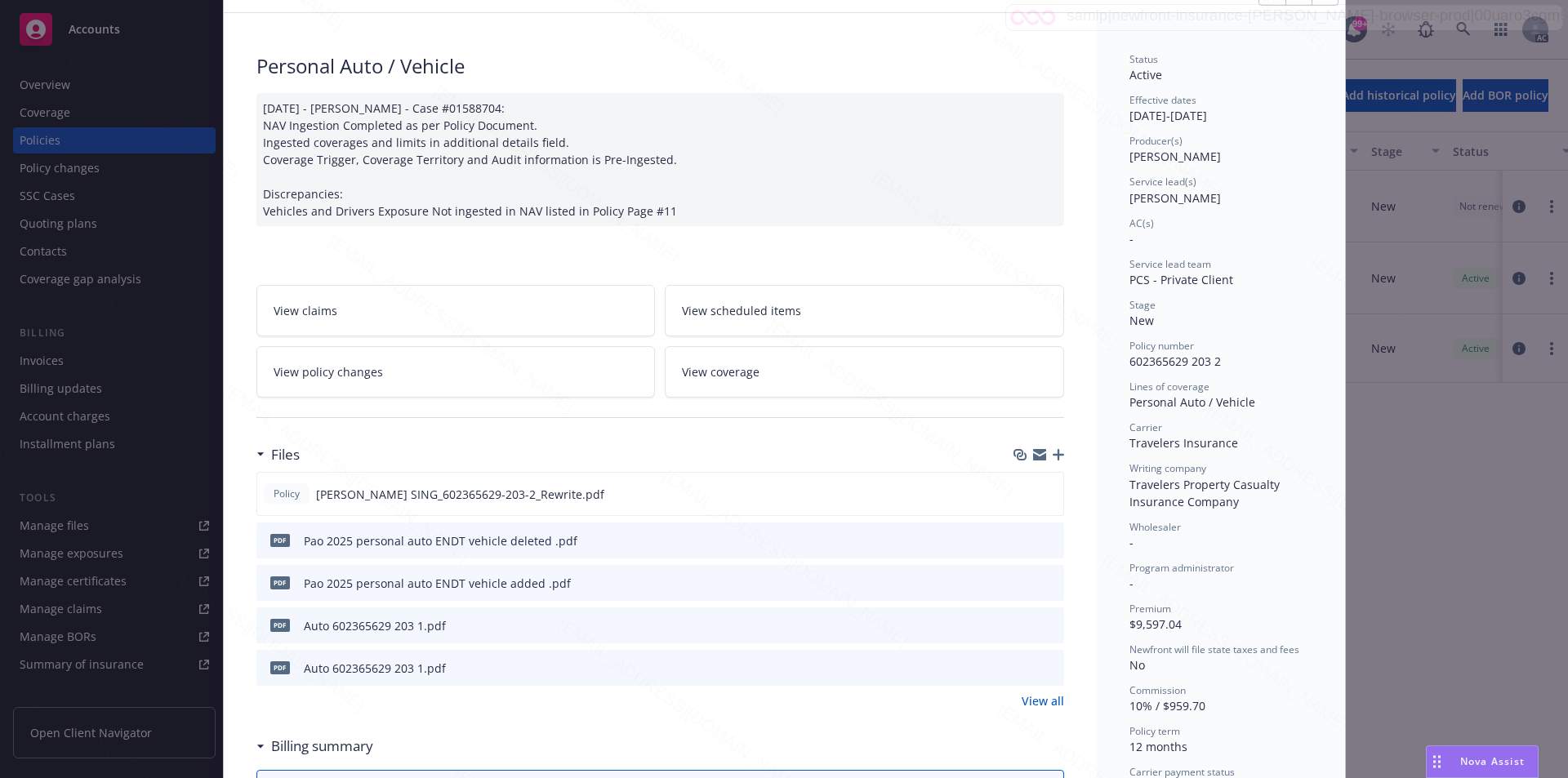
click at [332, 376] on span "View policy changes" at bounding box center [328, 372] width 109 height 17
